Goal: Task Accomplishment & Management: Complete application form

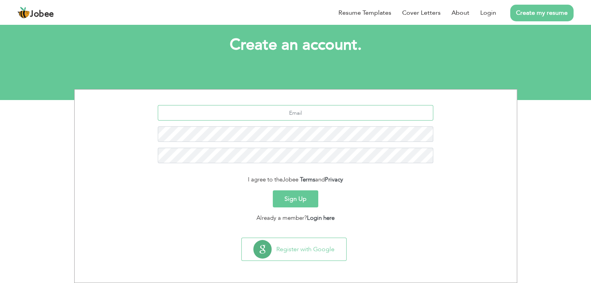
click at [319, 113] on input "text" at bounding box center [295, 113] width 275 height 16
paste input "haiderkhan19.pk@gmail.com"
type input "haiderkhan19.pk@gmail.com"
click at [490, 11] on link "Login" at bounding box center [488, 12] width 16 height 9
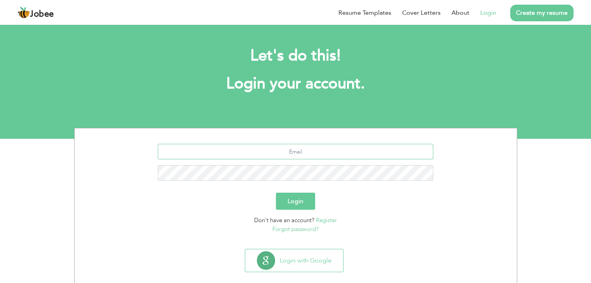
click at [305, 152] on input "text" at bounding box center [295, 152] width 275 height 16
click at [304, 155] on input "text" at bounding box center [295, 152] width 275 height 16
paste input "haiderkhan19.pk@gmail.com"
type input "haiderkhan19.pk@gmail.com"
click at [295, 204] on button "Login" at bounding box center [295, 201] width 39 height 17
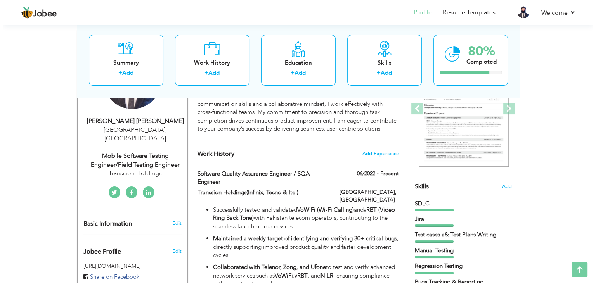
scroll to position [116, 0]
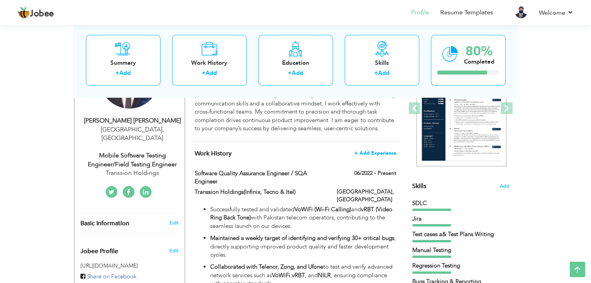
click at [370, 153] on span "+ Add Experience" at bounding box center [375, 153] width 42 height 5
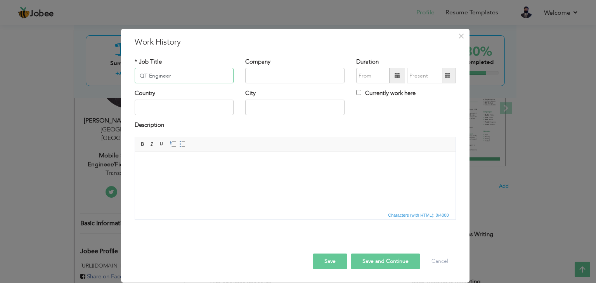
type input "QT Engineer"
click at [292, 84] on div "Company" at bounding box center [295, 73] width 111 height 31
click at [289, 79] on input "text" at bounding box center [294, 76] width 99 height 16
type input "Realme"
click at [374, 75] on input "09/2025" at bounding box center [372, 76] width 33 height 16
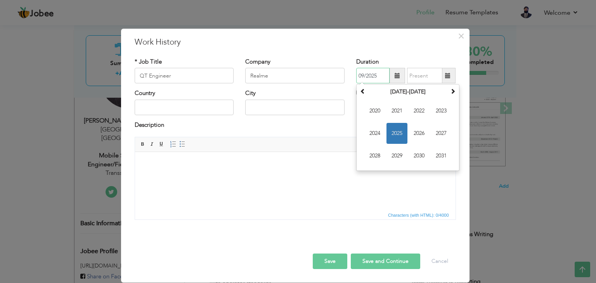
click at [400, 132] on span "2025" at bounding box center [397, 133] width 21 height 21
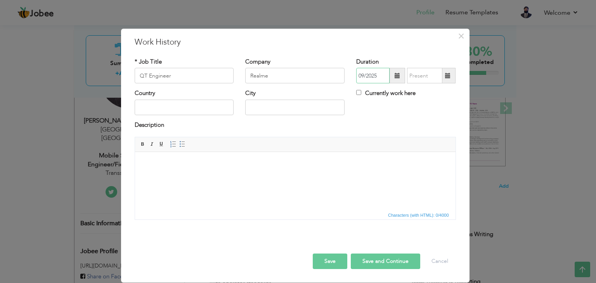
click at [379, 76] on input "09/2025" at bounding box center [372, 76] width 33 height 16
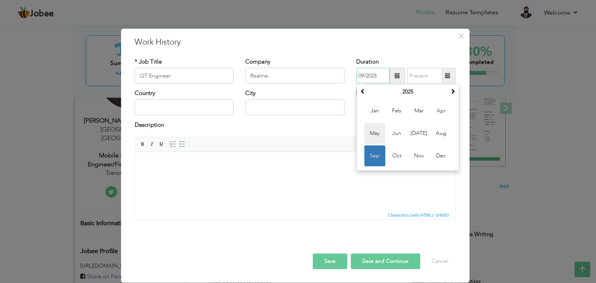
click at [376, 135] on span "May" at bounding box center [375, 133] width 21 height 21
type input "05/2025"
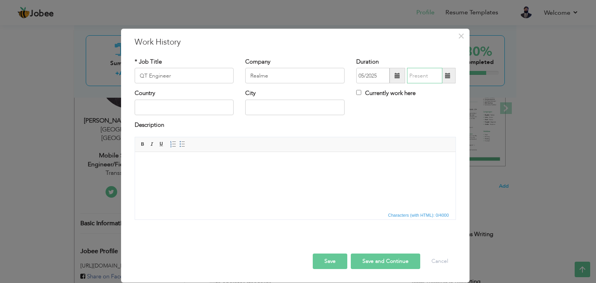
type input "09/2025"
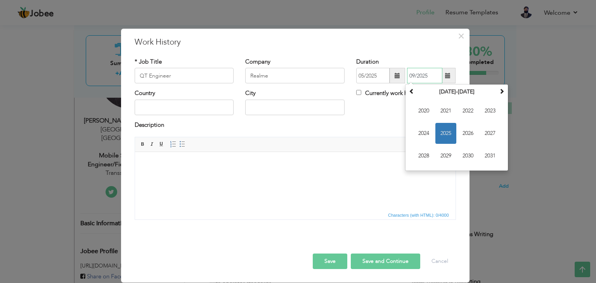
click at [430, 77] on input "09/2025" at bounding box center [424, 76] width 35 height 16
click at [365, 146] on span "Editor toolbars Basic Styles Bold Italic Underline Paragraph Insert/Remove Numb…" at bounding box center [295, 144] width 321 height 15
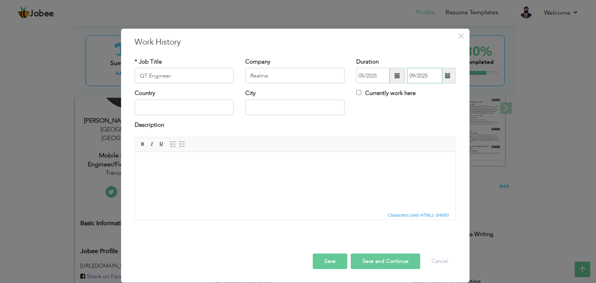
click at [438, 75] on input "09/2025" at bounding box center [424, 76] width 35 height 16
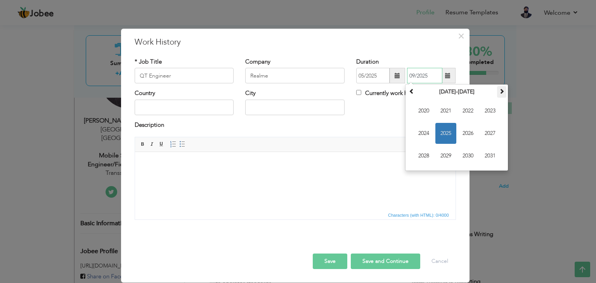
click at [502, 94] on span at bounding box center [501, 91] width 5 height 5
click at [374, 125] on div "Description" at bounding box center [296, 126] width 322 height 10
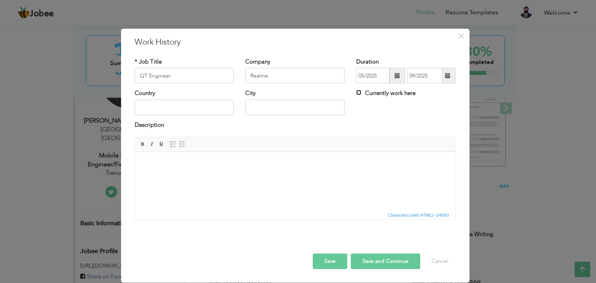
click at [359, 93] on input "Currently work here" at bounding box center [358, 92] width 5 height 5
checkbox input "true"
click at [160, 112] on input "text" at bounding box center [184, 108] width 99 height 16
type input "[GEOGRAPHIC_DATA]"
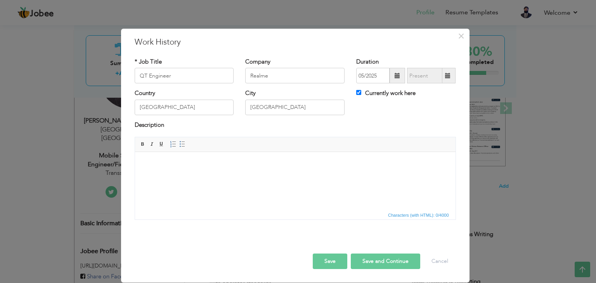
click at [236, 176] on html at bounding box center [295, 164] width 321 height 24
click at [184, 176] on html at bounding box center [295, 164] width 321 height 24
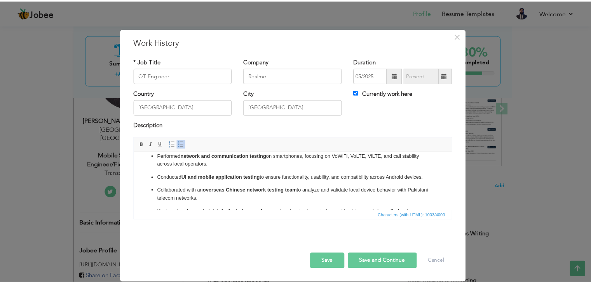
scroll to position [0, 0]
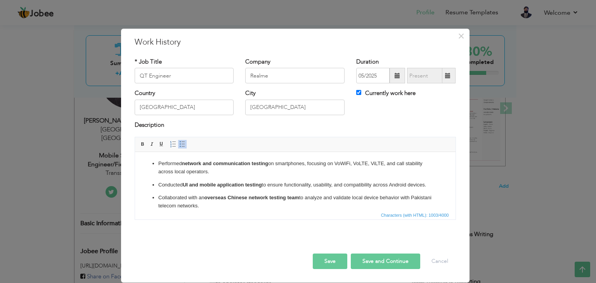
click at [387, 261] on button "Save and Continue" at bounding box center [386, 262] width 70 height 16
checkbox input "false"
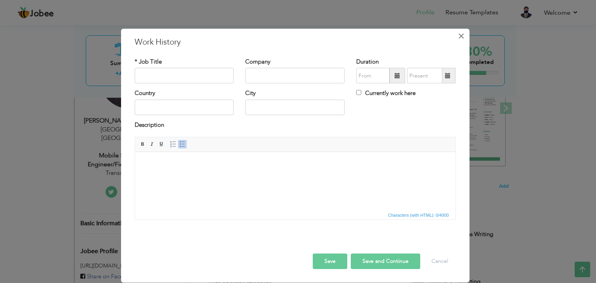
click at [461, 36] on span "×" at bounding box center [461, 36] width 7 height 14
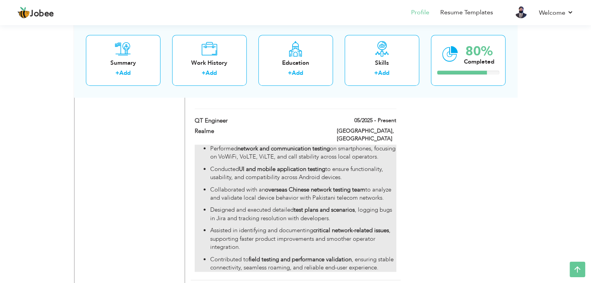
scroll to position [788, 0]
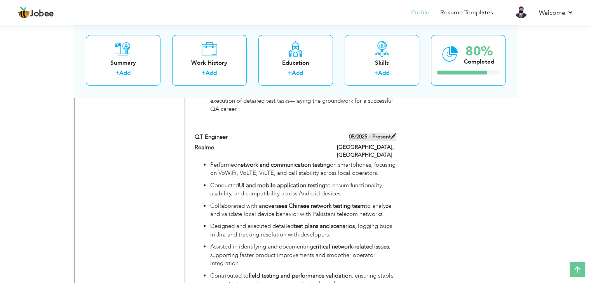
click at [393, 134] on span at bounding box center [393, 136] width 5 height 5
type input "QT Engineer"
type input "Realme"
type input "05/2025"
type input "[GEOGRAPHIC_DATA]"
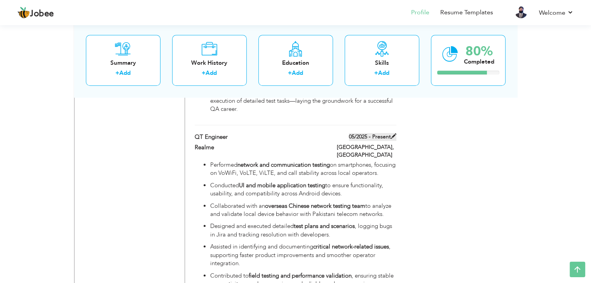
type input "[GEOGRAPHIC_DATA]"
checkbox input "true"
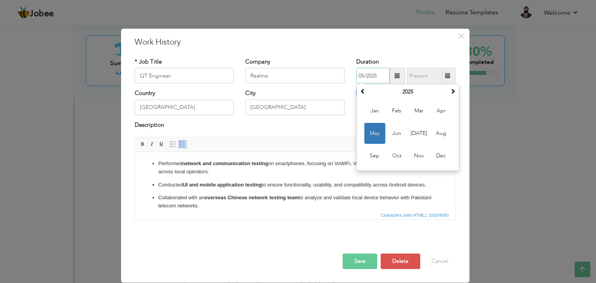
click at [381, 75] on input "05/2025" at bounding box center [372, 76] width 33 height 16
click at [398, 129] on span "Jun" at bounding box center [397, 133] width 21 height 21
type input "06/2025"
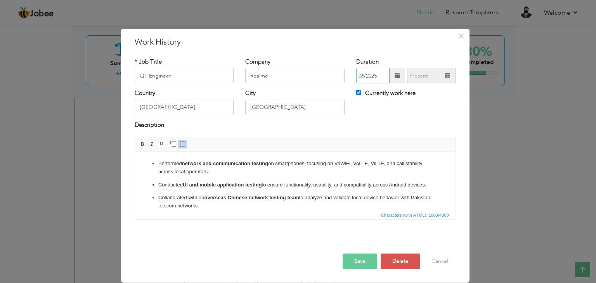
click at [383, 75] on input "06/2025" at bounding box center [372, 76] width 33 height 16
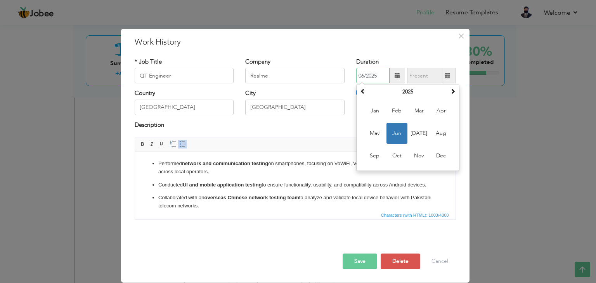
click at [399, 134] on span "Jun" at bounding box center [397, 133] width 21 height 21
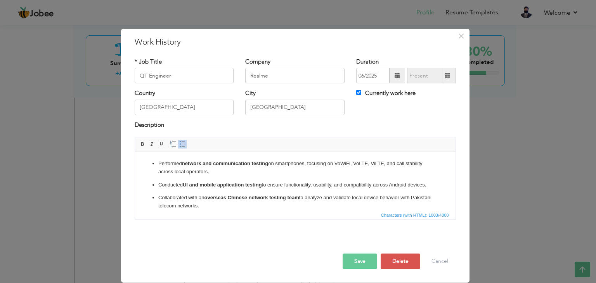
click at [365, 261] on button "Save" at bounding box center [360, 262] width 35 height 16
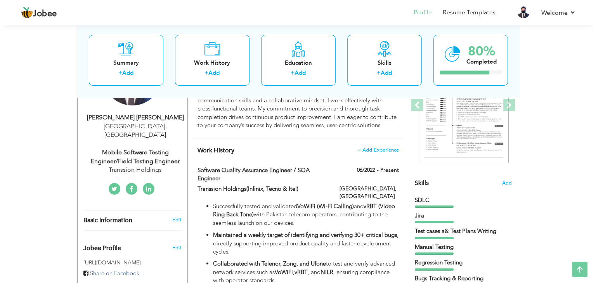
scroll to position [116, 0]
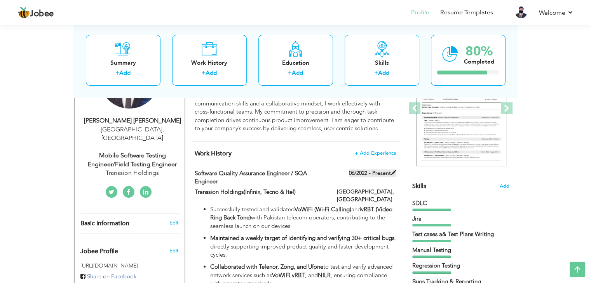
click at [395, 172] on span at bounding box center [393, 172] width 5 height 5
type input "Software Quality Assurance Engineer / SQA Engineer"
type input "Transsion Holdings(Infinix, Tecno & Itel)"
type input "06/2022"
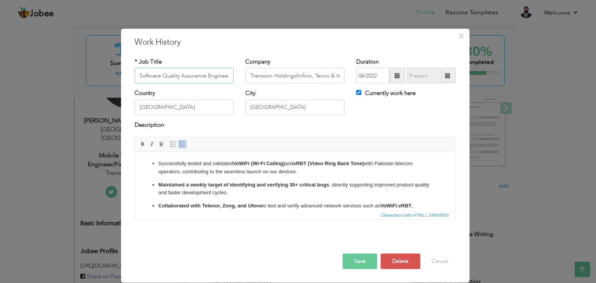
scroll to position [0, 39]
click at [450, 75] on span at bounding box center [447, 75] width 5 height 5
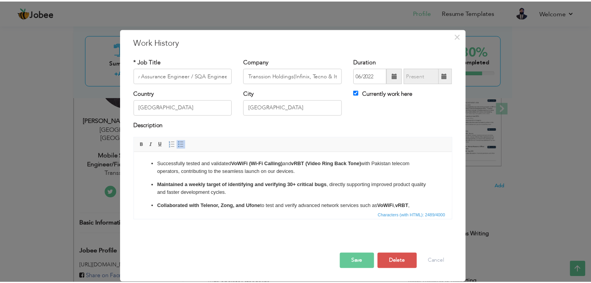
scroll to position [0, 0]
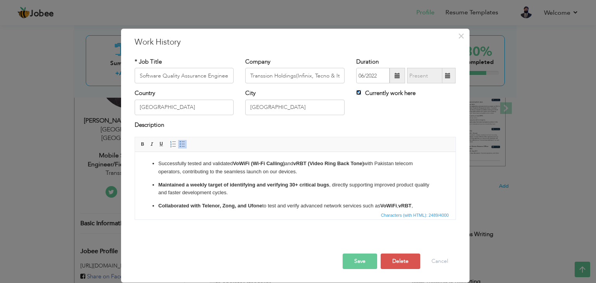
click at [358, 92] on input "Currently work here" at bounding box center [358, 92] width 5 height 5
checkbox input "false"
click at [445, 76] on span at bounding box center [448, 76] width 15 height 16
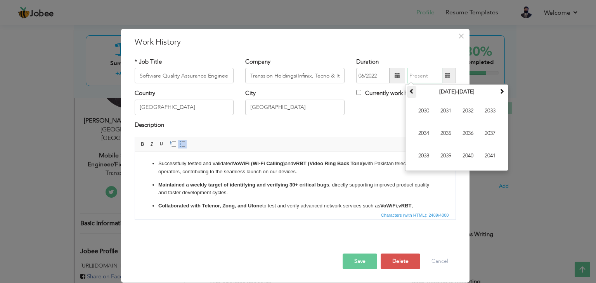
click at [412, 91] on span at bounding box center [411, 91] width 5 height 5
click at [447, 132] on span "2025" at bounding box center [446, 133] width 21 height 21
click at [446, 132] on span "Jun" at bounding box center [446, 133] width 21 height 21
type input "06/2025"
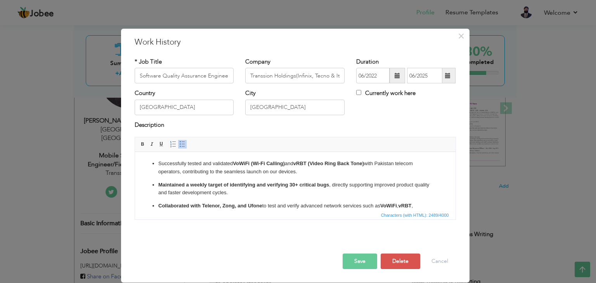
click at [362, 263] on button "Save" at bounding box center [360, 262] width 35 height 16
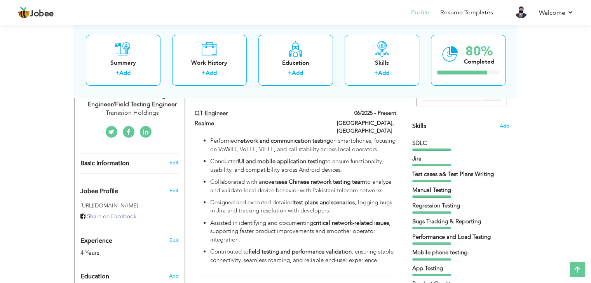
scroll to position [155, 0]
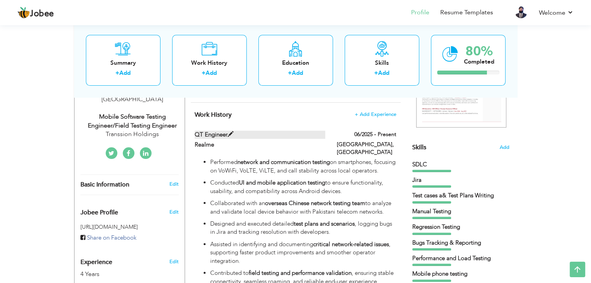
click at [229, 136] on span at bounding box center [231, 135] width 6 height 6
type input "QT Engineer"
type input "Realme"
type input "06/2025"
type input "[GEOGRAPHIC_DATA]"
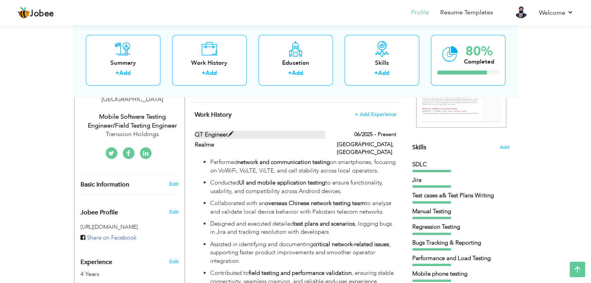
type input "[GEOGRAPHIC_DATA]"
checkbox input "true"
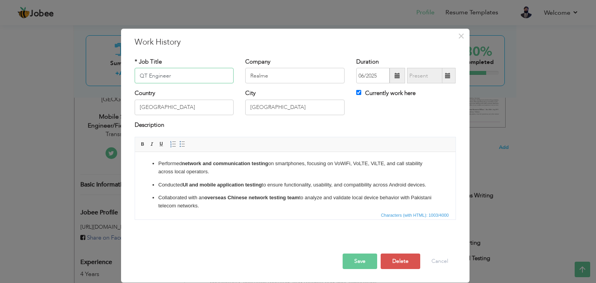
click at [144, 76] on input "QT Engineer" at bounding box center [184, 76] width 99 height 16
type input "Quality Testing Engineer"
click at [292, 76] on input "Realme" at bounding box center [294, 76] width 99 height 16
type input "Realme by Sunton Mobile Tech"
click at [366, 262] on button "Save" at bounding box center [360, 262] width 35 height 16
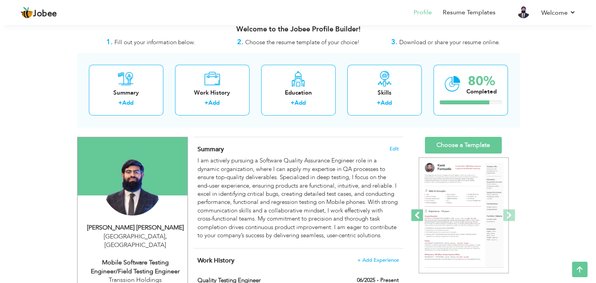
scroll to position [0, 0]
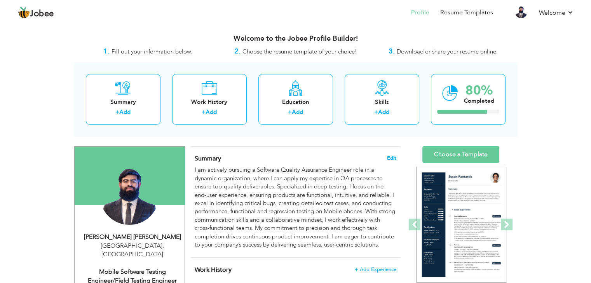
click at [392, 156] on span "Edit" at bounding box center [391, 158] width 9 height 5
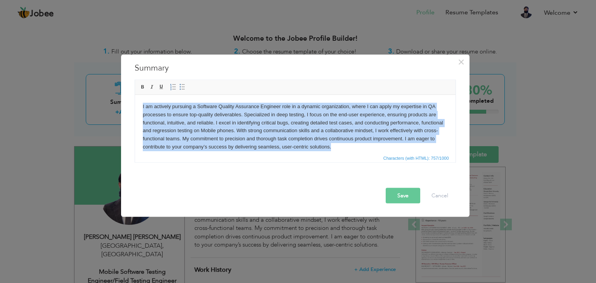
drag, startPoint x: 358, startPoint y: 146, endPoint x: 265, endPoint y: 192, distance: 103.7
click at [135, 97] on html "I am actively pursuing a Software Quality Assurance Engineer role in a dynamic …" at bounding box center [295, 127] width 321 height 64
copy body "I am actively pursuing a Software Quality Assurance Engineer role in a dynamic …"
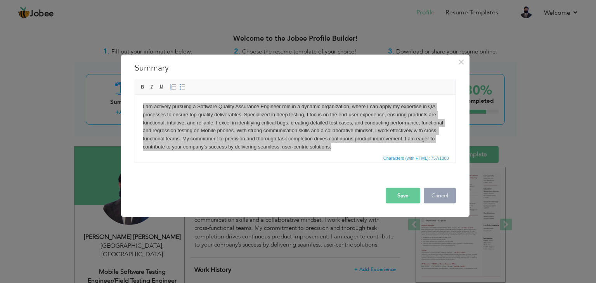
click at [437, 196] on button "Cancel" at bounding box center [440, 196] width 32 height 16
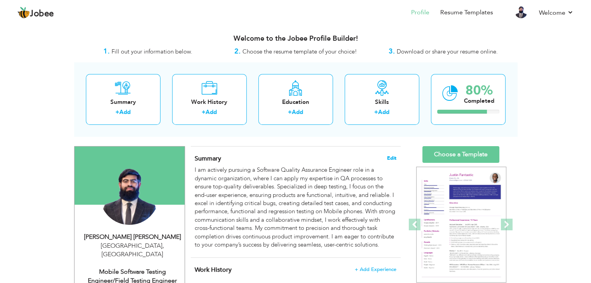
click at [389, 157] on span "Edit" at bounding box center [391, 158] width 9 height 5
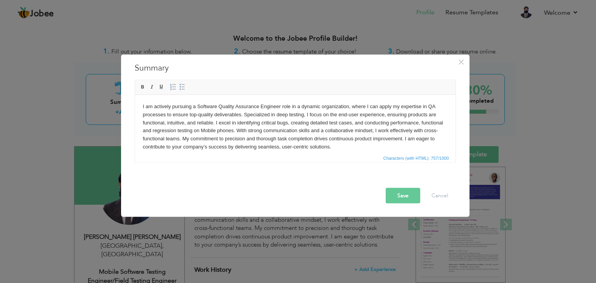
click at [212, 138] on body "I am actively pursuing a Software Quality Assurance Engineer role in a dynamic …" at bounding box center [295, 127] width 305 height 49
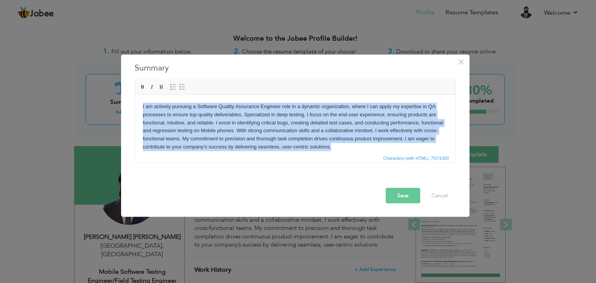
click at [355, 130] on body "I am actively pursuing a Software Quality Assurance Engineer role in a dynamic …" at bounding box center [295, 127] width 305 height 49
drag, startPoint x: 355, startPoint y: 144, endPoint x: 155, endPoint y: 96, distance: 205.6
click at [155, 96] on html "I am actively pursuing a Software Quality Assurance Engineer role in a dynamic …" at bounding box center [295, 127] width 321 height 64
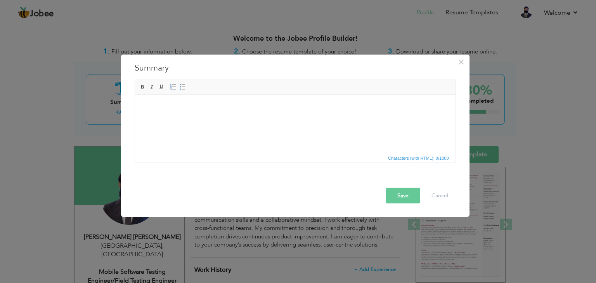
click at [235, 118] on html at bounding box center [295, 107] width 321 height 24
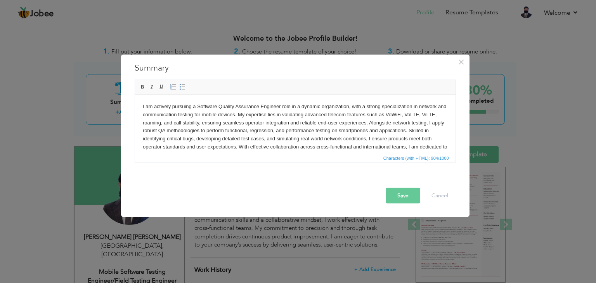
scroll to position [5, 0]
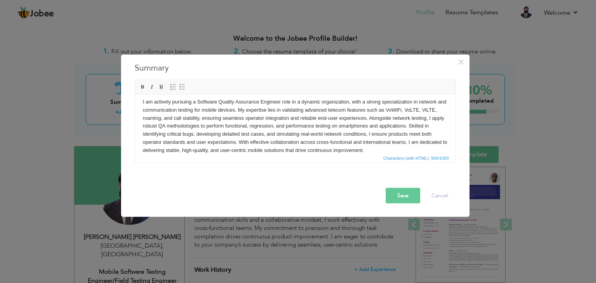
click at [403, 195] on button "Save" at bounding box center [403, 196] width 35 height 16
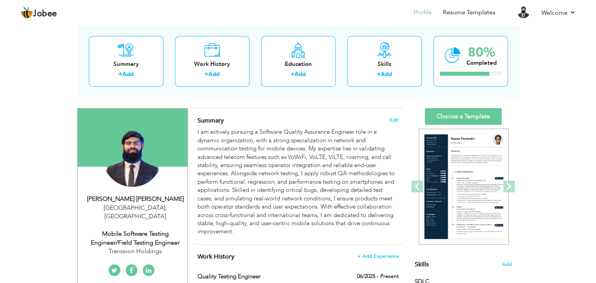
scroll to position [39, 0]
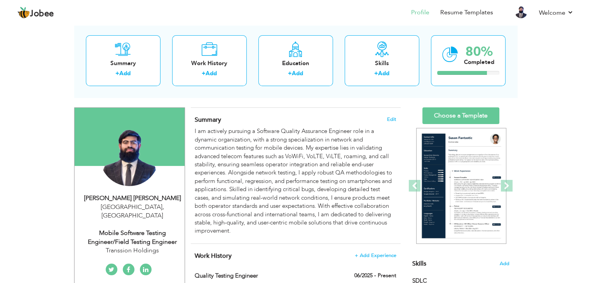
click at [125, 229] on div "Mobile Software Testing Engineer/Field Testing Engineer" at bounding box center [132, 238] width 104 height 18
type input "[PERSON_NAME]"
type input "Khan"
type input "[PHONE_NUMBER]"
select select "number:166"
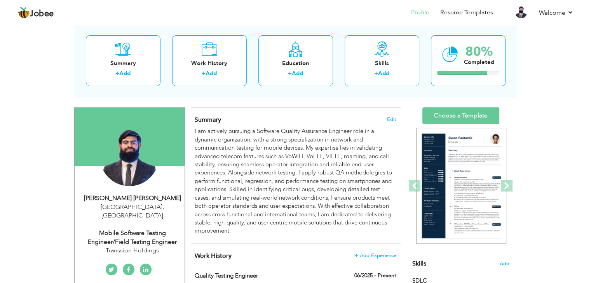
type input "[GEOGRAPHIC_DATA]"
select select "number:6"
type input "Transsion Holdings"
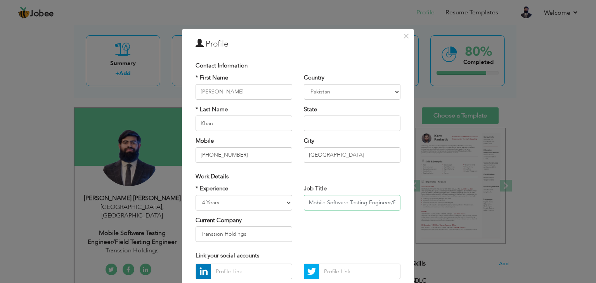
scroll to position [0, 50]
drag, startPoint x: 354, startPoint y: 203, endPoint x: 419, endPoint y: 204, distance: 65.6
click at [419, 204] on div "× Profile Contact Information * First Name Haider sultan * Last Name" at bounding box center [298, 141] width 596 height 283
click at [352, 204] on input "Mobile Software Testing Engineer/Field Testing Engineer" at bounding box center [352, 203] width 97 height 16
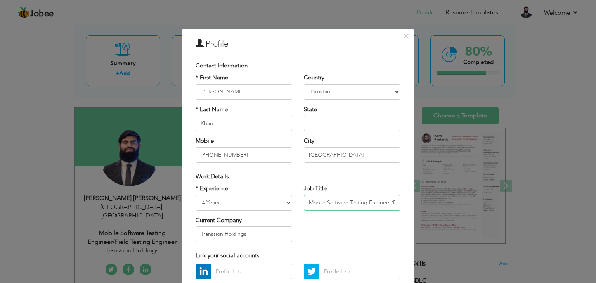
drag, startPoint x: 341, startPoint y: 203, endPoint x: 263, endPoint y: 203, distance: 78.4
click at [263, 203] on div "* Experience Entry Level Less than 1 Year 1 Year 2 Years 3 Years 4 Years 5 Year…" at bounding box center [298, 216] width 217 height 63
click at [334, 203] on input "Mobile Software Testing Engineer/Field Testing Engineer" at bounding box center [352, 203] width 97 height 16
drag, startPoint x: 340, startPoint y: 203, endPoint x: 435, endPoint y: 207, distance: 94.8
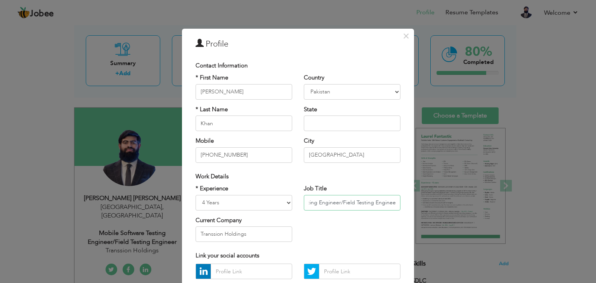
click at [435, 207] on div "× Profile Contact Information * First Name Haider sultan * Last Name" at bounding box center [298, 141] width 596 height 283
click at [351, 208] on input "Mobile Software Testing Engineer/Field Testing Engineer" at bounding box center [352, 203] width 97 height 16
drag, startPoint x: 340, startPoint y: 203, endPoint x: 253, endPoint y: 201, distance: 87.4
click at [253, 201] on div "* Experience Entry Level Less than 1 Year 1 Year 2 Years 3 Years 4 Years 5 Year…" at bounding box center [298, 216] width 217 height 63
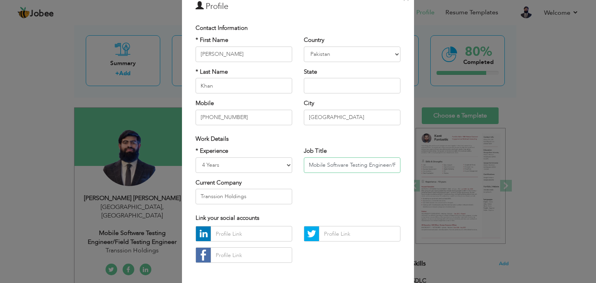
scroll to position [39, 0]
click at [362, 165] on input "Mobile Software Testing Engineer/Field Testing Engineer" at bounding box center [352, 164] width 97 height 16
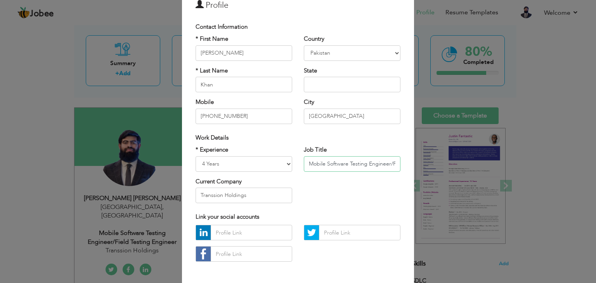
drag, startPoint x: 325, startPoint y: 163, endPoint x: 289, endPoint y: 165, distance: 35.4
click at [289, 165] on div "* Experience Entry Level Less than 1 Year 1 Year 2 Years 3 Years 4 Years 5 Year…" at bounding box center [298, 177] width 217 height 63
click at [354, 163] on input "Mobile Software Testing Engineer/Field Testing Engineer" at bounding box center [352, 164] width 97 height 16
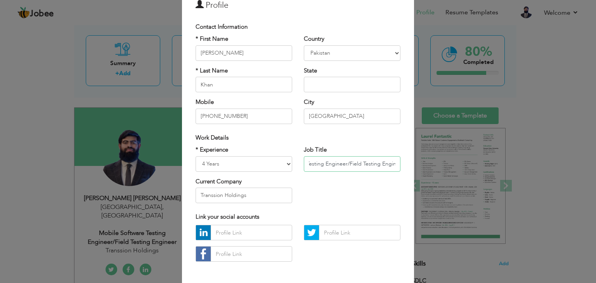
scroll to position [0, 50]
drag, startPoint x: 389, startPoint y: 165, endPoint x: 415, endPoint y: 165, distance: 26.4
click at [415, 165] on div "× Profile Contact Information * First Name Haider sultan * Last Name" at bounding box center [298, 141] width 596 height 283
click at [372, 167] on input "Mobile Software Testing Engineer/Field Testing Engineer" at bounding box center [352, 164] width 97 height 16
drag, startPoint x: 351, startPoint y: 165, endPoint x: 340, endPoint y: 165, distance: 11.3
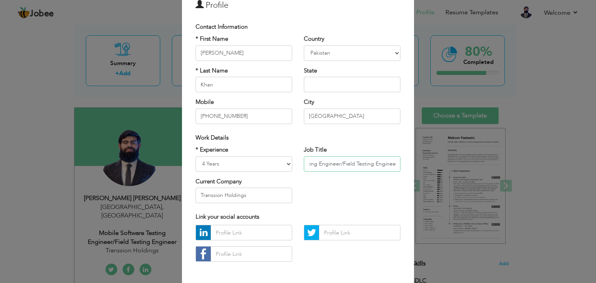
click at [340, 165] on input "Mobile Software Testing Engineer/Field Testing Engineer" at bounding box center [352, 164] width 97 height 16
drag, startPoint x: 351, startPoint y: 165, endPoint x: 206, endPoint y: 165, distance: 145.2
click at [206, 165] on div "* Experience Entry Level Less than 1 Year 1 Year 2 Years 3 Years 4 Years 5 Year…" at bounding box center [298, 177] width 217 height 63
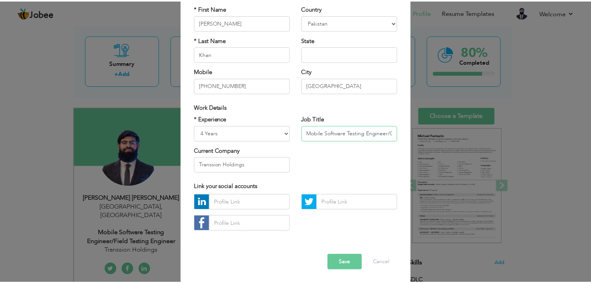
scroll to position [70, 0]
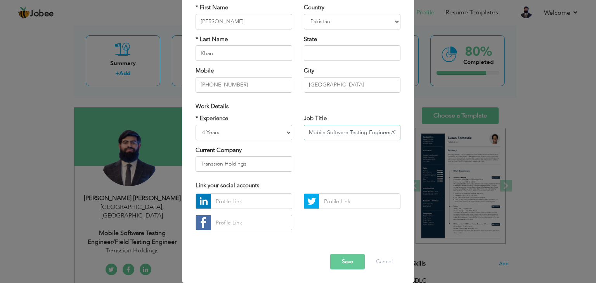
type input "Mobile Software Testing Engineer/Communication Testing Engineer"
click at [344, 265] on button "Save" at bounding box center [347, 262] width 35 height 16
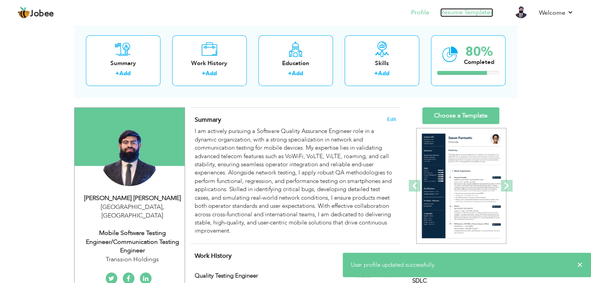
click at [460, 12] on link "Resume Templates" at bounding box center [466, 12] width 53 height 9
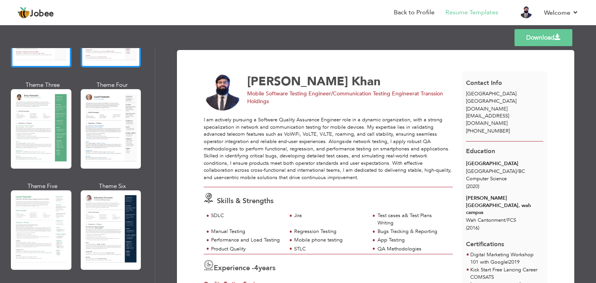
scroll to position [116, 0]
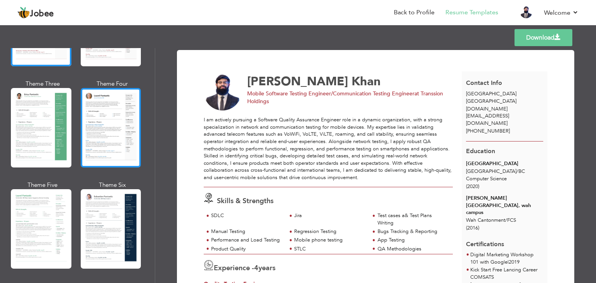
click at [113, 130] on div at bounding box center [111, 128] width 61 height 80
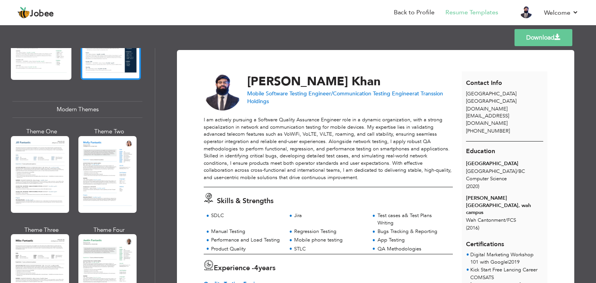
scroll to position [311, 0]
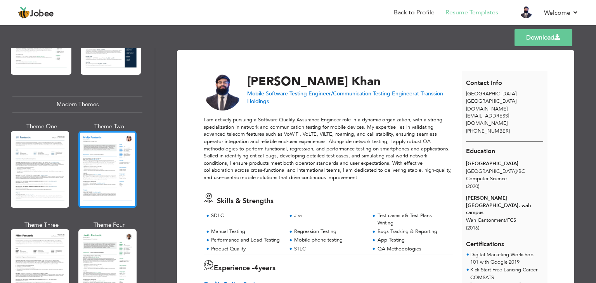
click at [115, 169] on div at bounding box center [107, 169] width 58 height 77
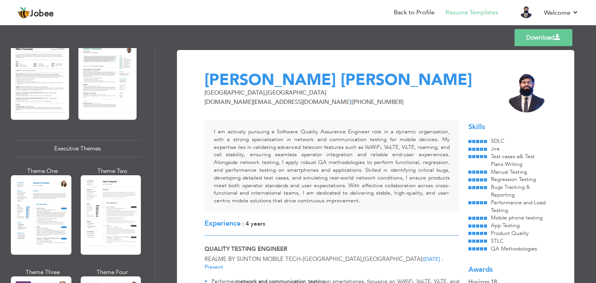
scroll to position [582, 0]
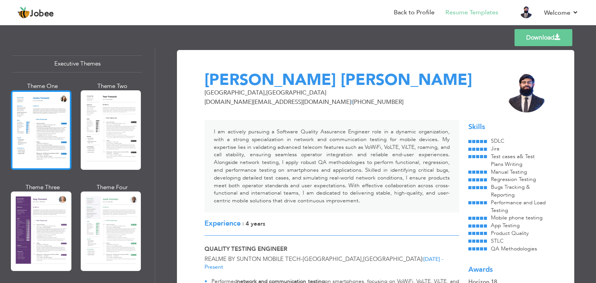
click at [54, 133] on div at bounding box center [41, 130] width 61 height 80
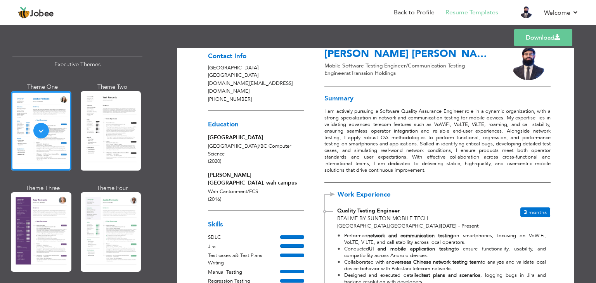
scroll to position [0, 0]
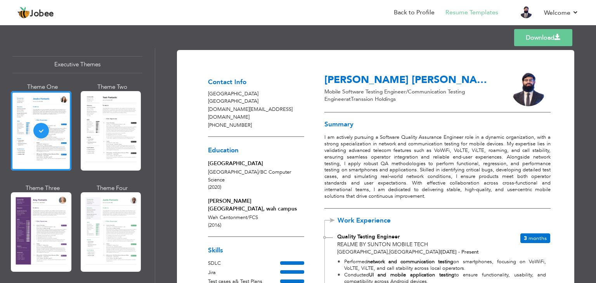
click at [549, 38] on link "Download" at bounding box center [544, 37] width 58 height 17
